Goal: Transaction & Acquisition: Purchase product/service

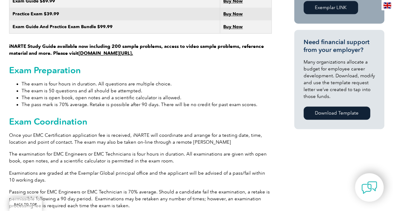
scroll to position [432, 0]
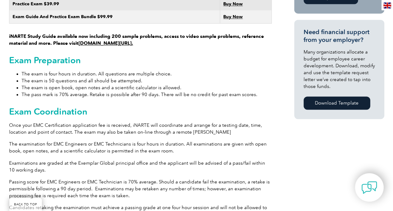
click at [79, 70] on li "The exam is four hours in duration. All questions are multiple choice." at bounding box center [147, 73] width 250 height 7
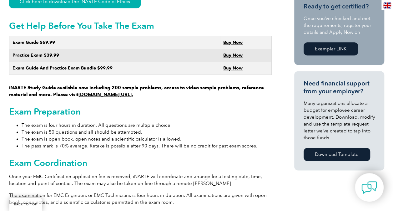
scroll to position [369, 0]
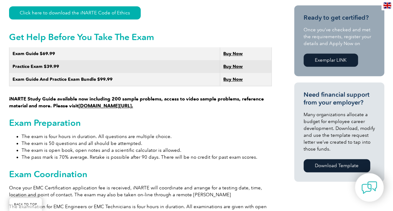
drag, startPoint x: 183, startPoint y: 46, endPoint x: 99, endPoint y: 59, distance: 85.6
click at [183, 47] on td "Exam Guide $69.99" at bounding box center [114, 53] width 211 height 13
click at [31, 51] on strong "Exam Guide $69.99" at bounding box center [34, 53] width 43 height 5
click at [232, 51] on strong "Buy Now" at bounding box center [232, 53] width 19 height 5
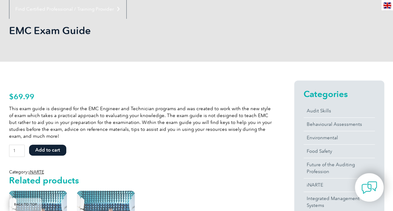
scroll to position [63, 0]
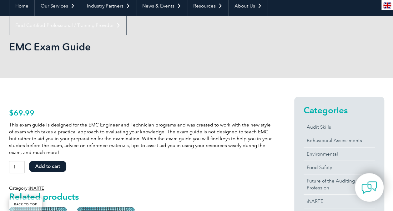
click at [79, 134] on p "This exam guide is designed for the EMC Engineer and Technician programs and wa…" at bounding box center [140, 138] width 263 height 34
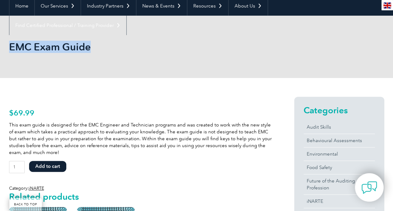
click at [9, 47] on div "EMC Exam Guide" at bounding box center [196, 47] width 393 height 62
copy h1 "EMC Exam Guide"
